Goal: Check status: Check status

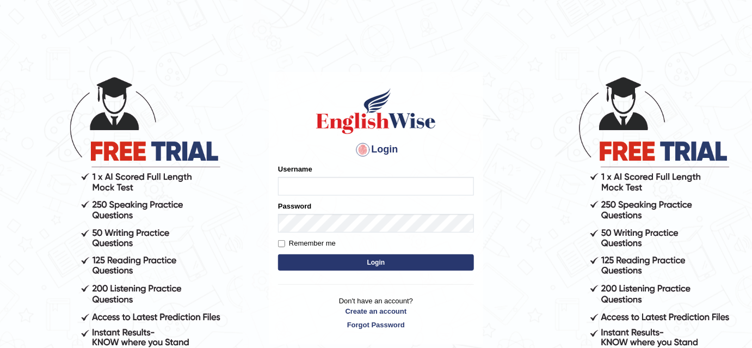
type input "bhuvaneswari_parramatta"
click at [366, 265] on button "Login" at bounding box center [376, 262] width 196 height 16
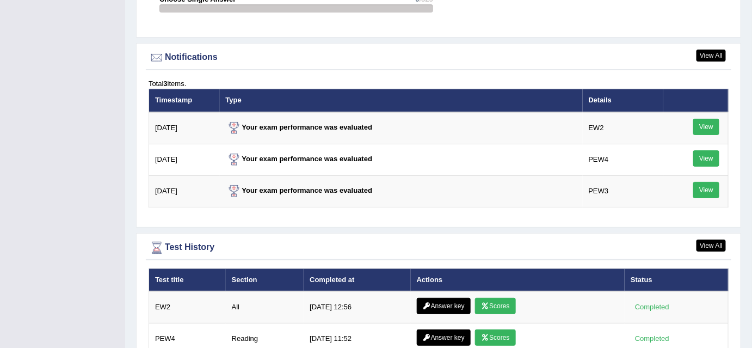
scroll to position [1375, 0]
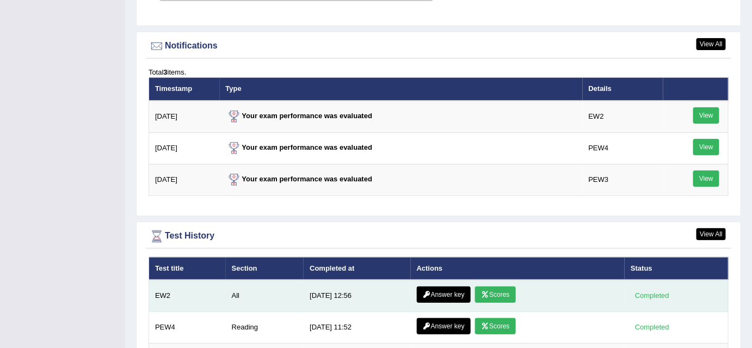
click at [453, 286] on link "Answer key" at bounding box center [444, 294] width 54 height 16
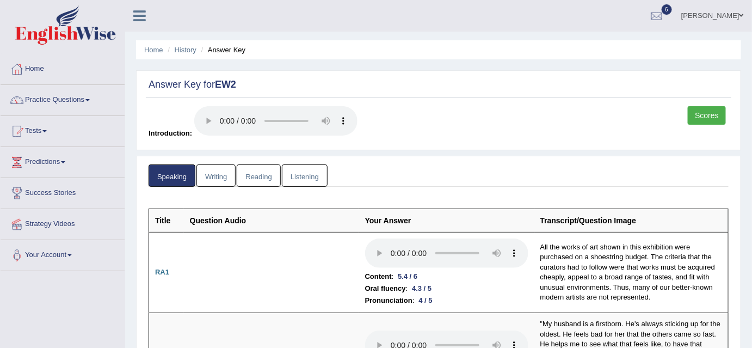
click at [714, 113] on link "Scores" at bounding box center [707, 115] width 38 height 18
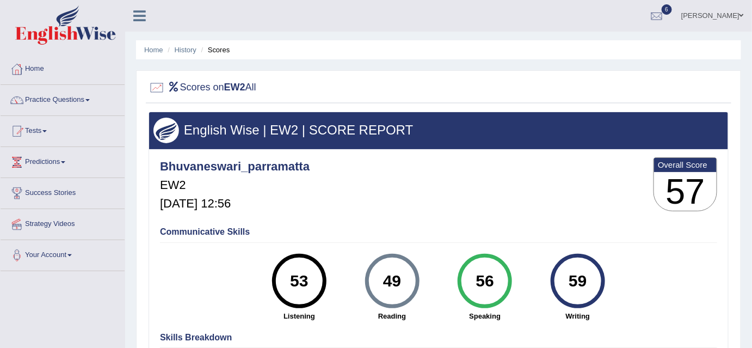
click at [565, 277] on div "59" at bounding box center [578, 281] width 40 height 46
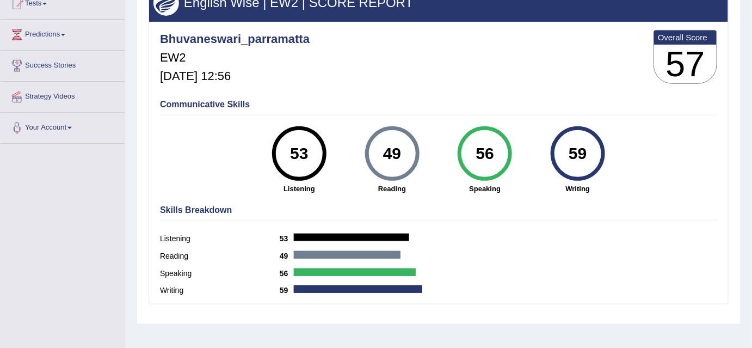
scroll to position [223, 0]
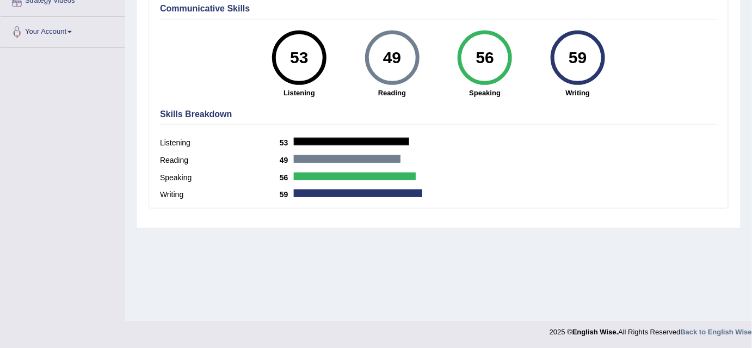
click at [580, 89] on strong "Writing" at bounding box center [578, 93] width 82 height 10
click at [576, 55] on div "59" at bounding box center [578, 58] width 40 height 46
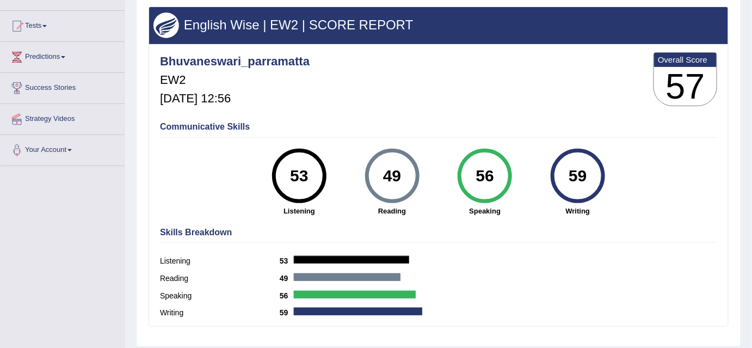
scroll to position [103, 0]
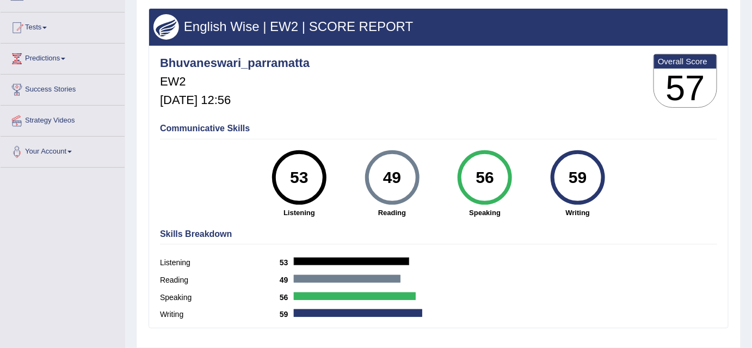
click at [402, 190] on div "49" at bounding box center [392, 178] width 40 height 46
click at [584, 165] on div "59" at bounding box center [578, 178] width 40 height 46
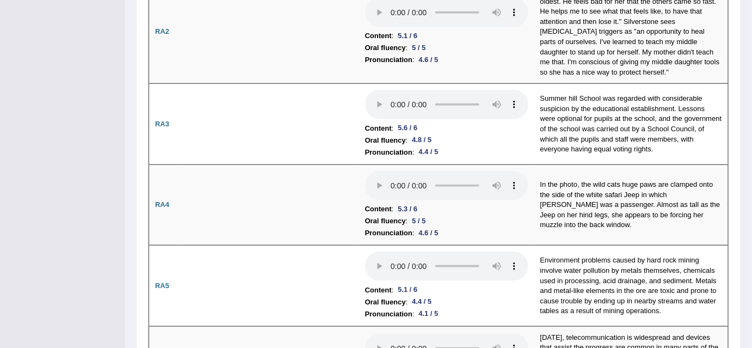
scroll to position [28, 0]
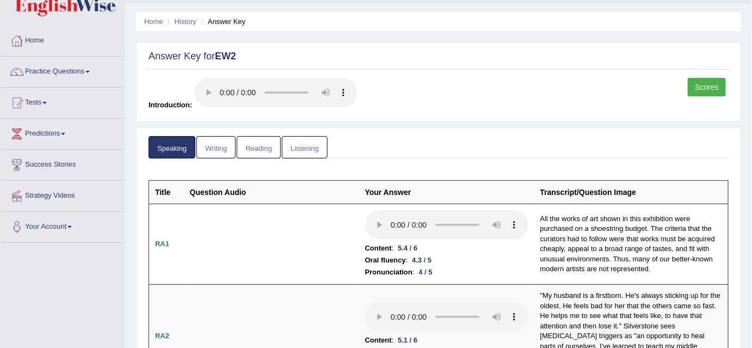
click at [220, 150] on link "Writing" at bounding box center [215, 147] width 39 height 22
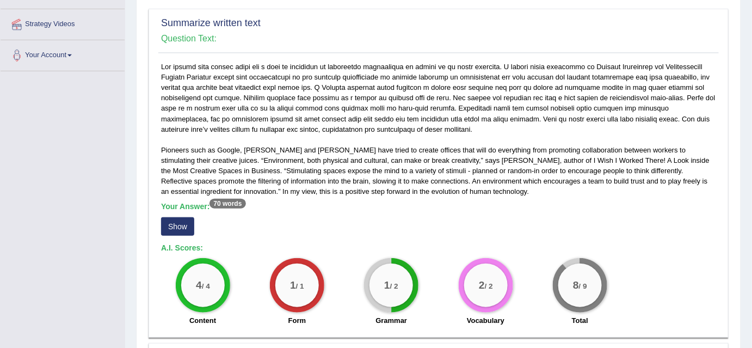
scroll to position [0, 0]
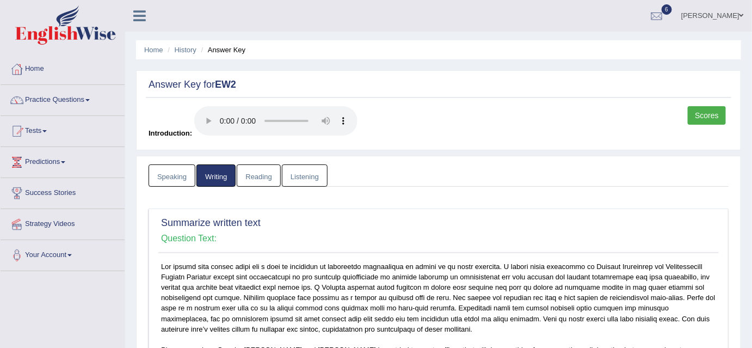
click at [265, 177] on link "Reading" at bounding box center [259, 175] width 44 height 22
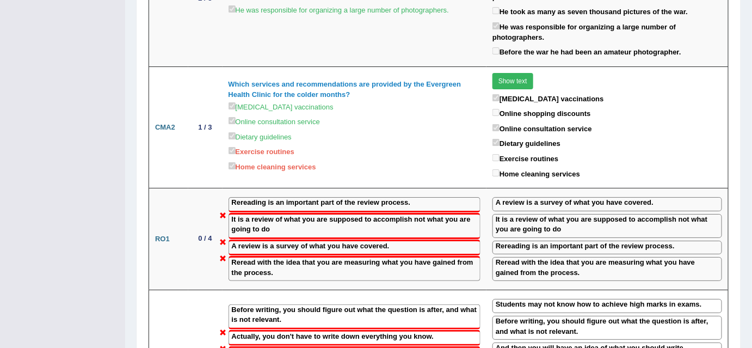
scroll to position [1288, 0]
